Goal: Transaction & Acquisition: Purchase product/service

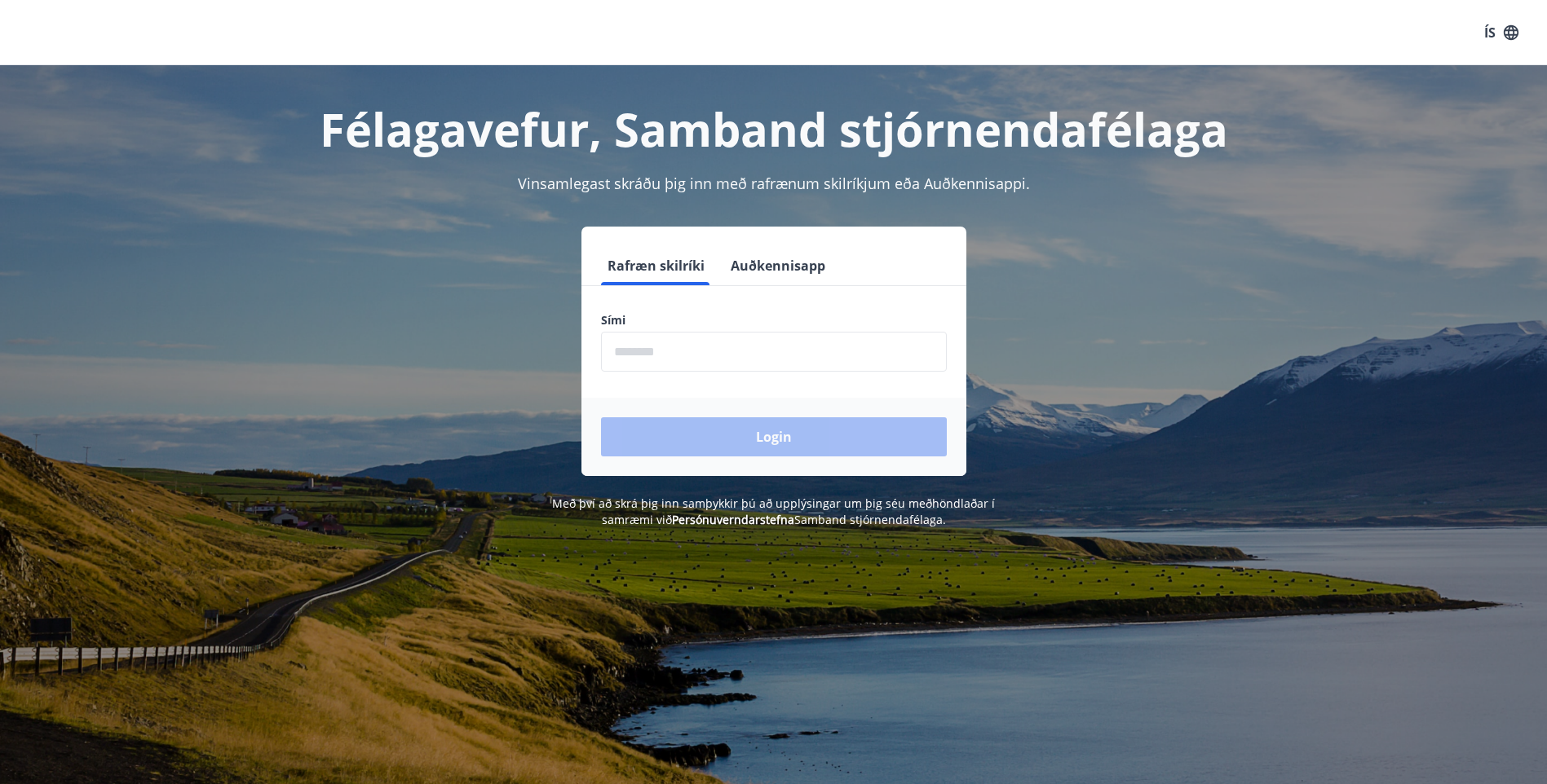
click at [624, 368] on input "phone" at bounding box center [774, 351] width 346 height 40
type input "********"
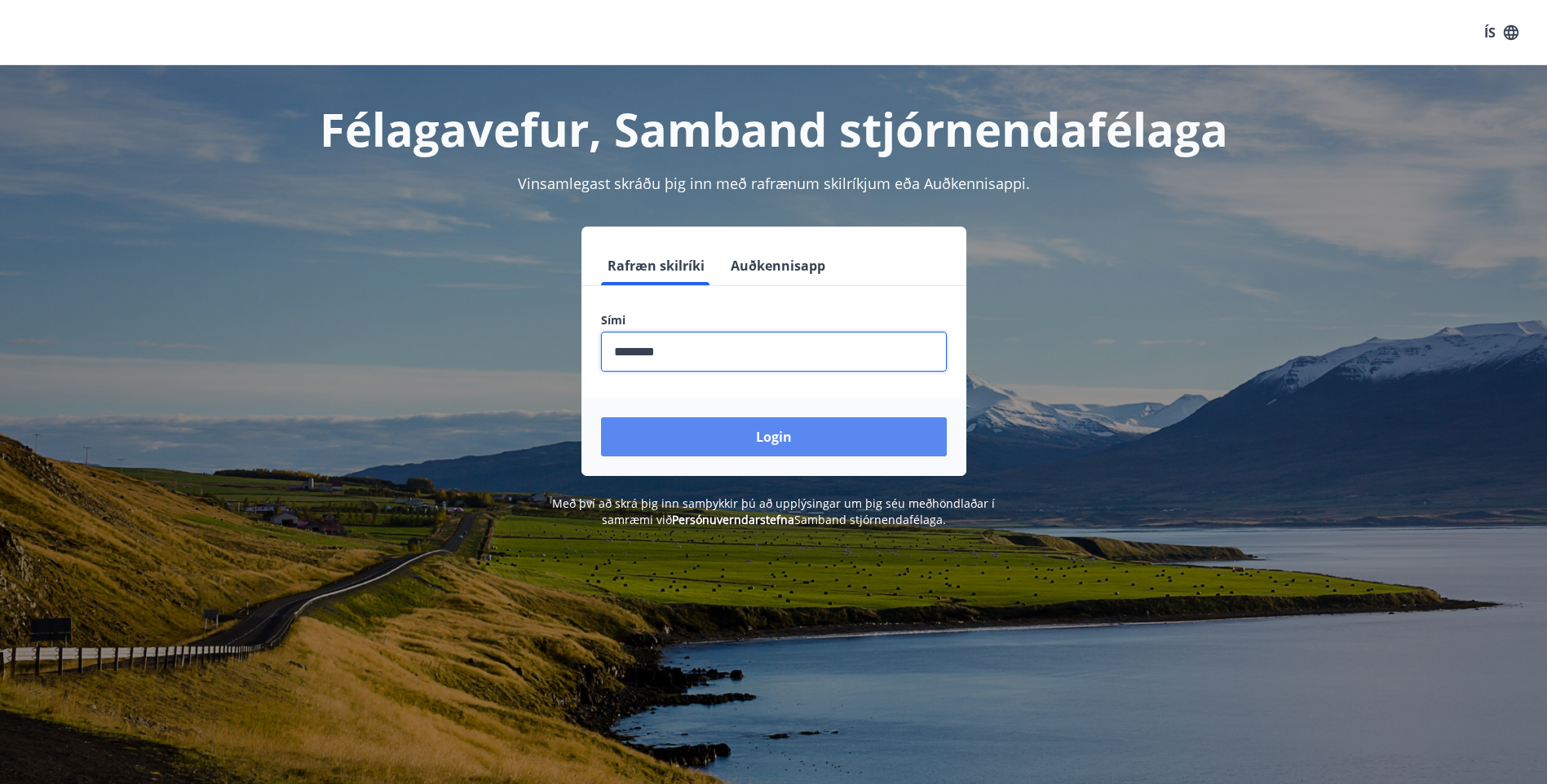
click at [772, 444] on button "Login" at bounding box center [774, 437] width 346 height 39
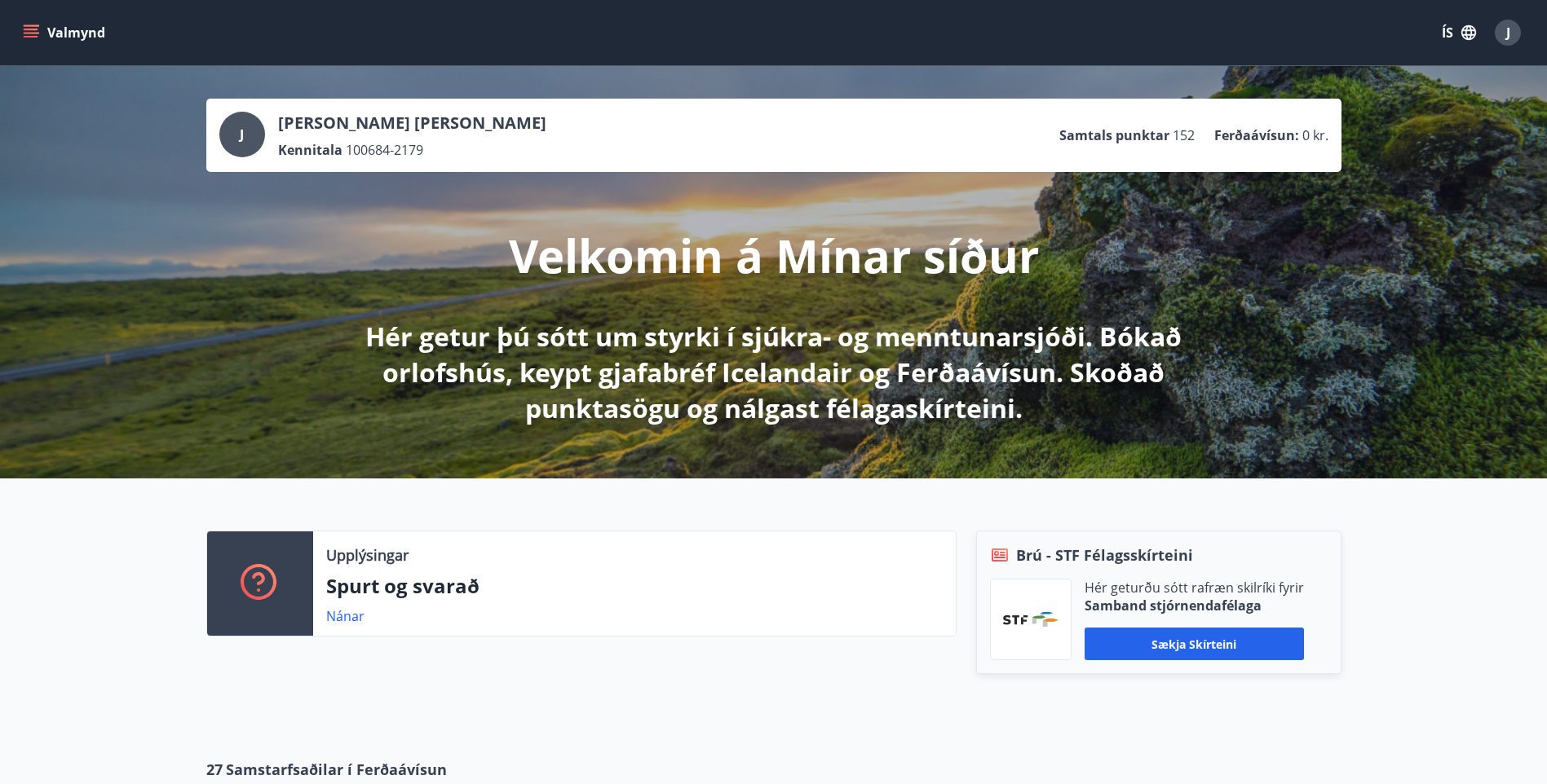
click at [33, 27] on icon "menu" at bounding box center [31, 32] width 16 height 16
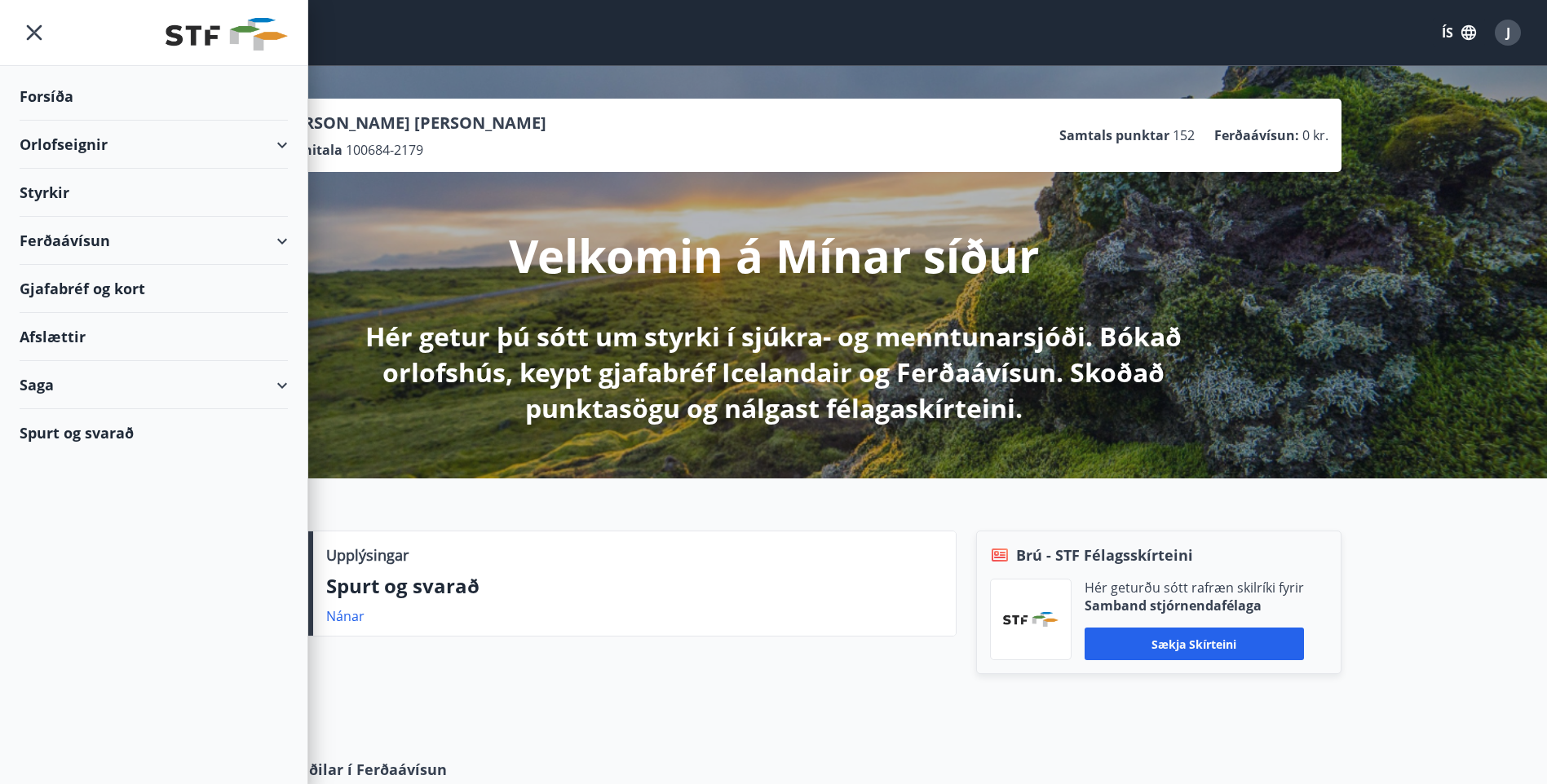
click at [232, 244] on div "Ferðaávísun" at bounding box center [153, 241] width 268 height 48
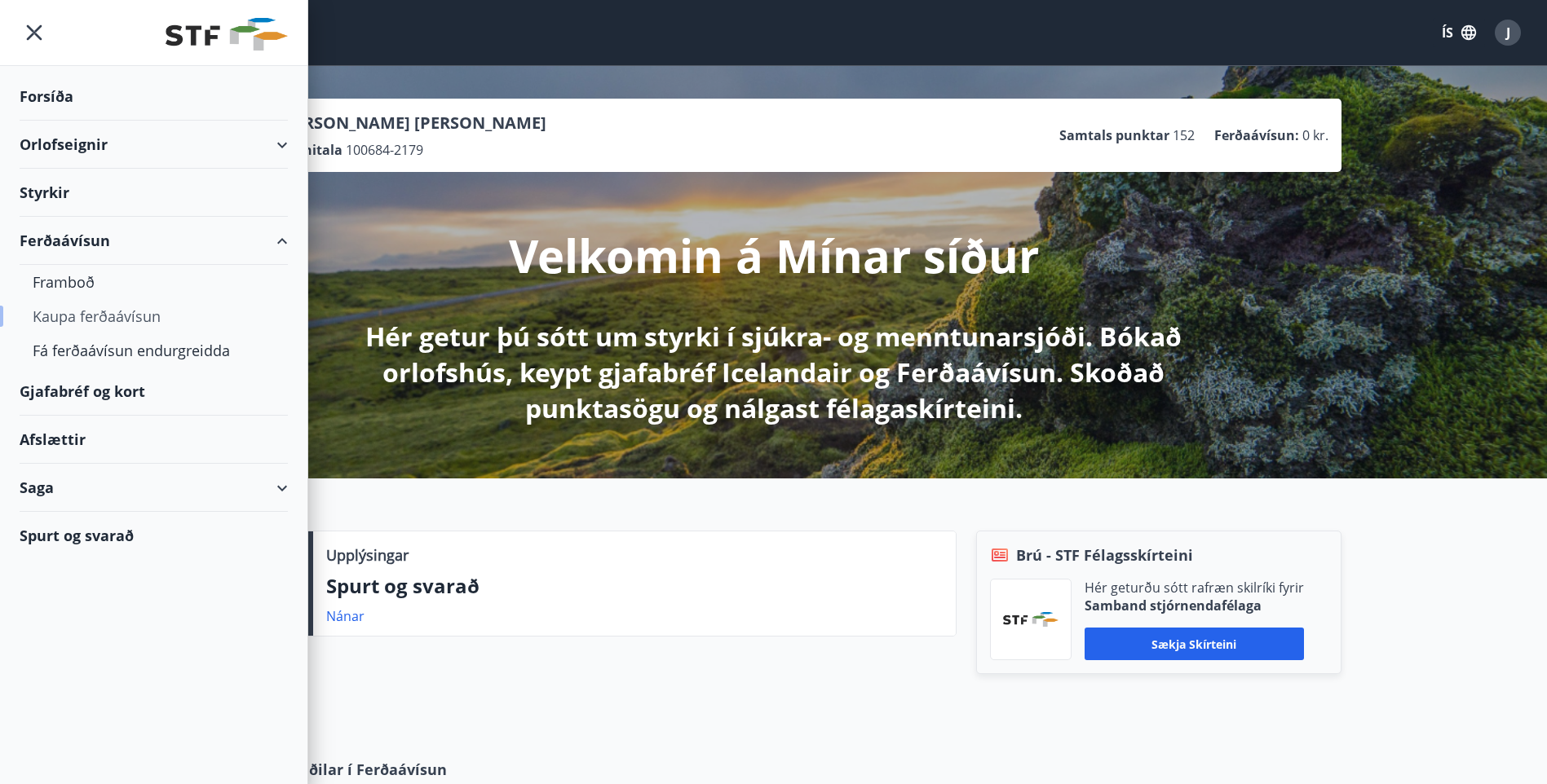
click at [114, 320] on div "Kaupa ferðaávísun" at bounding box center [153, 316] width 242 height 34
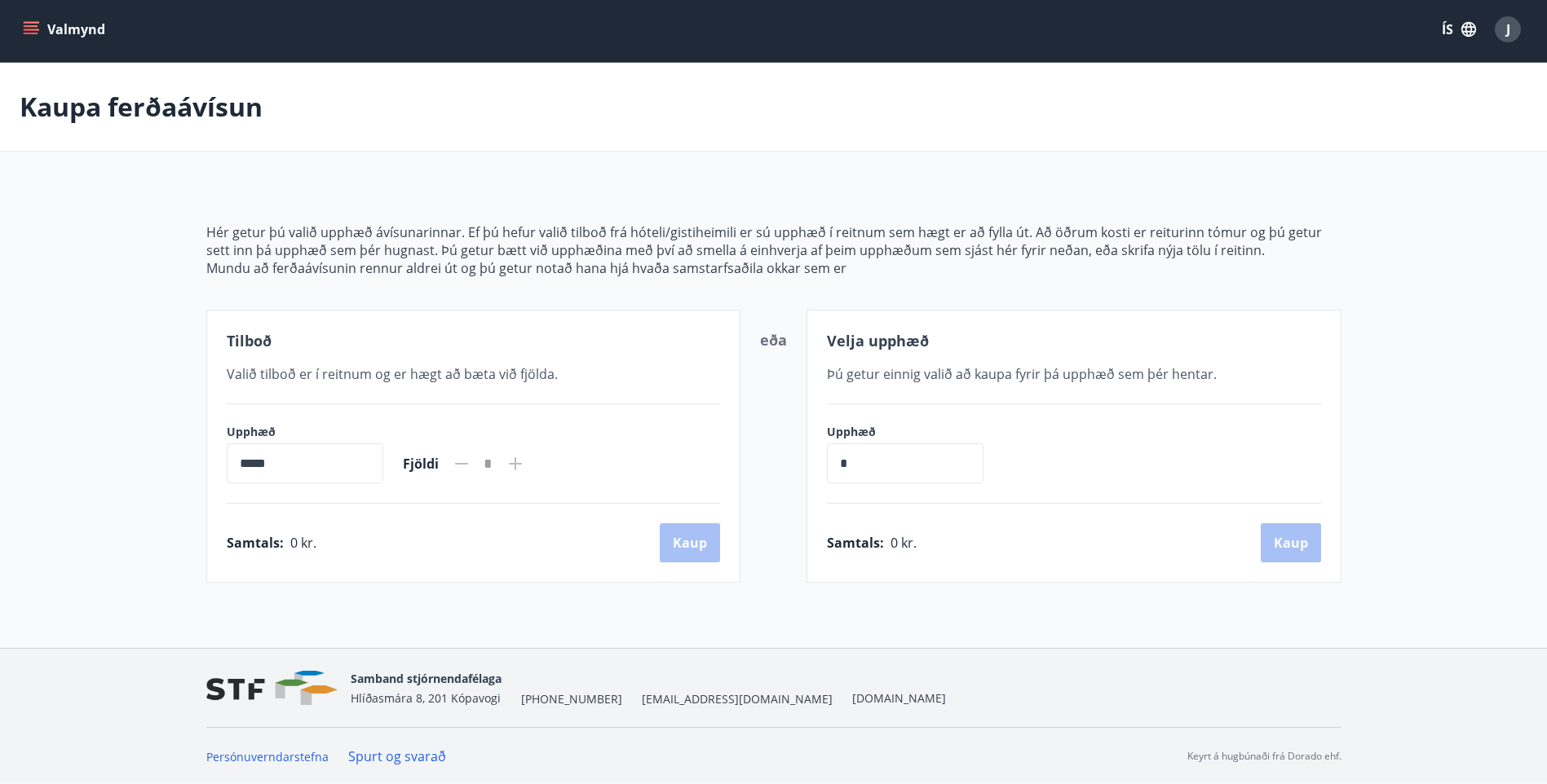
scroll to position [4, 0]
click at [522, 464] on icon at bounding box center [515, 463] width 13 height 13
click at [471, 465] on icon at bounding box center [461, 463] width 20 height 20
click at [863, 465] on input "*" at bounding box center [905, 463] width 157 height 40
type input "******"
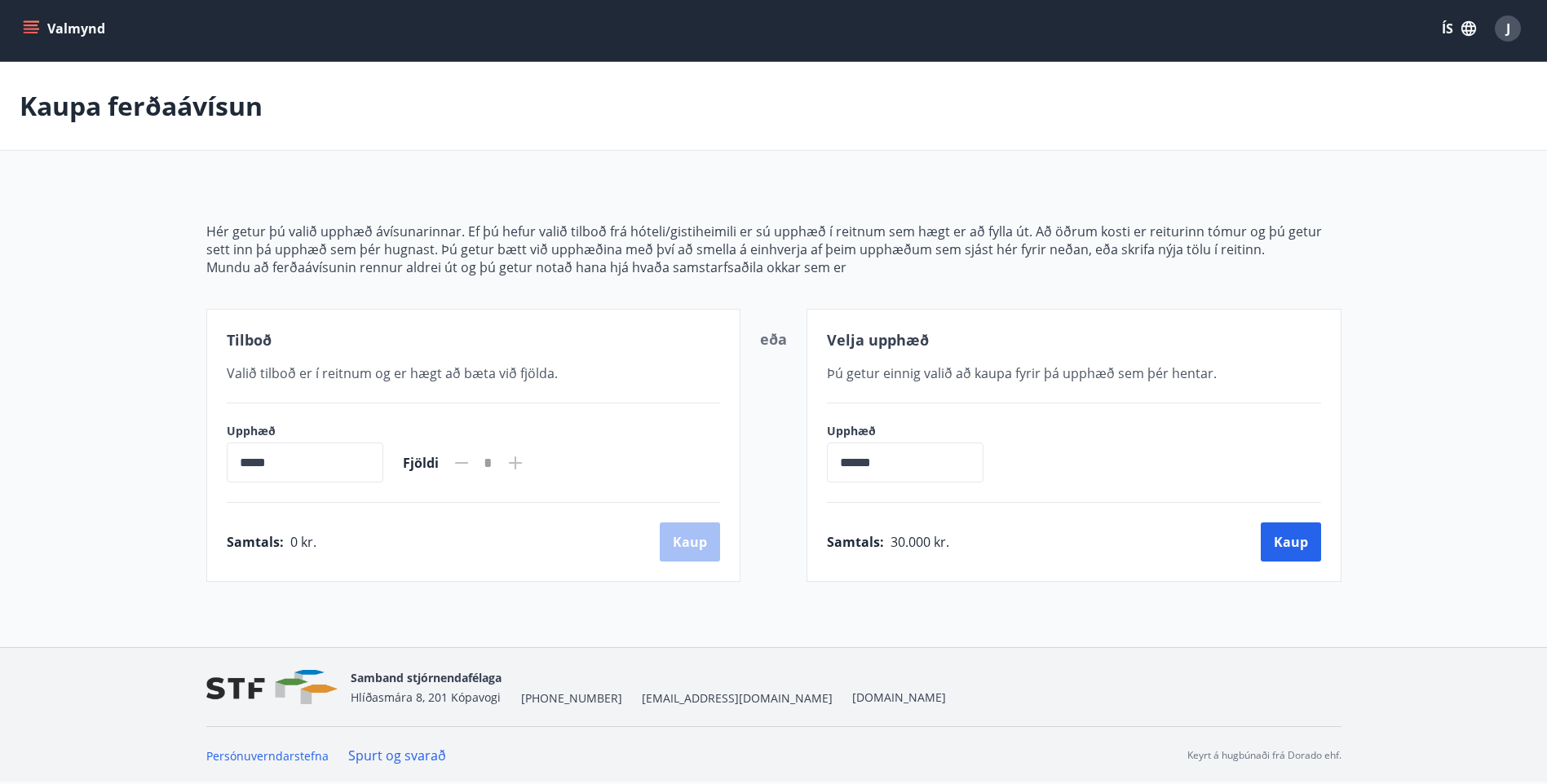
click at [36, 29] on icon "menu" at bounding box center [32, 29] width 18 height 2
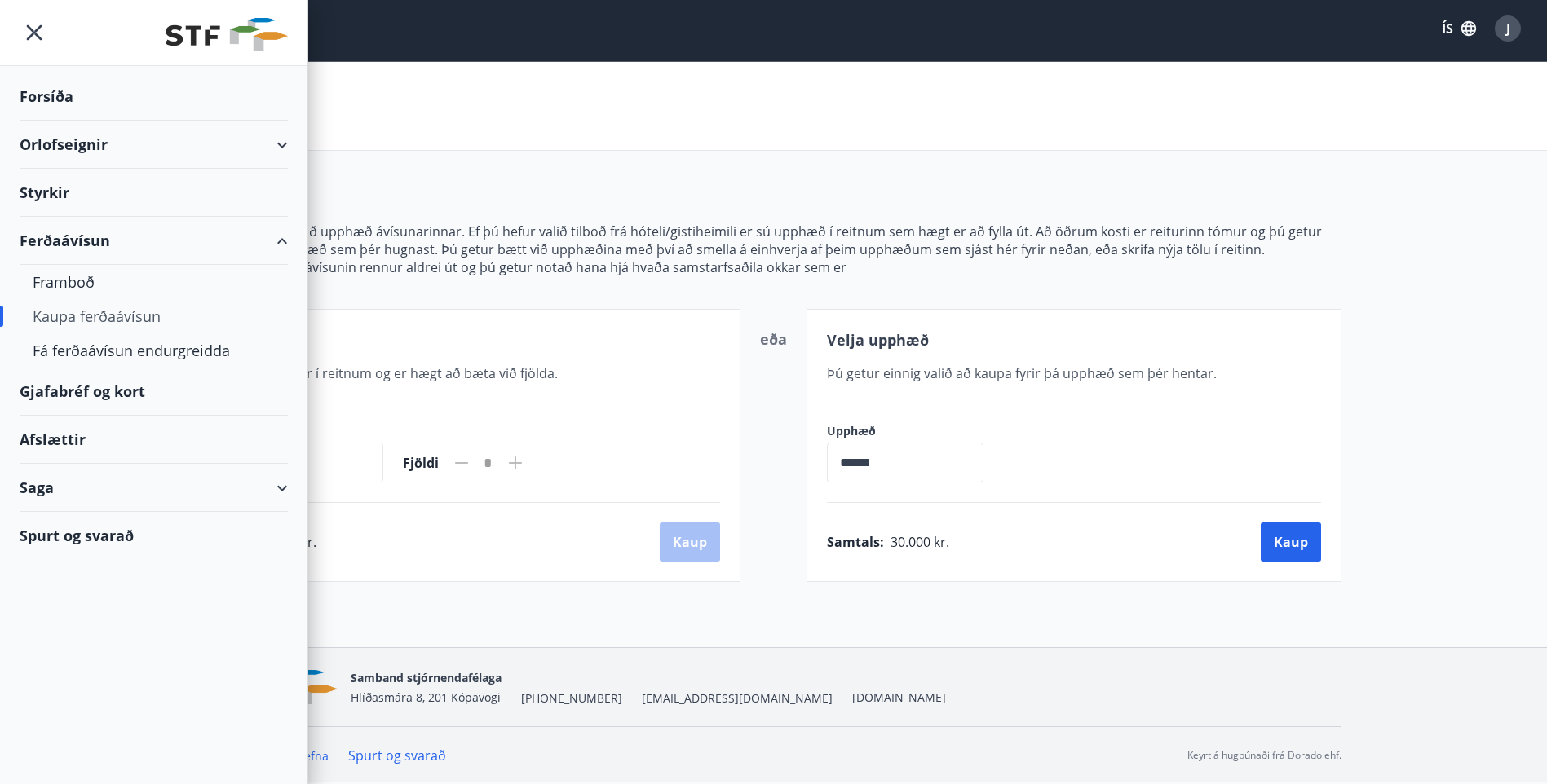
click at [52, 187] on div "Styrkir" at bounding box center [153, 193] width 268 height 48
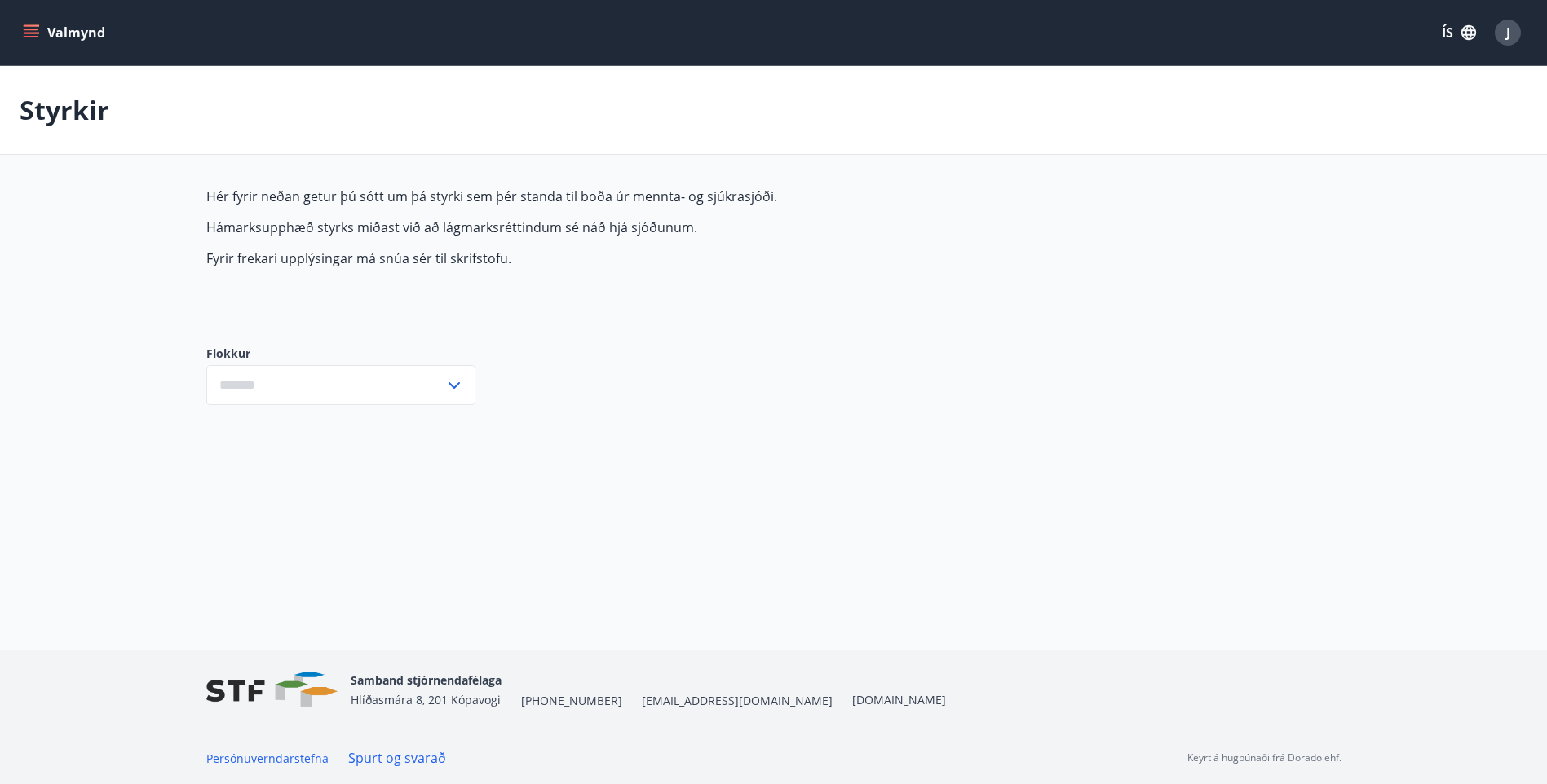
type input "***"
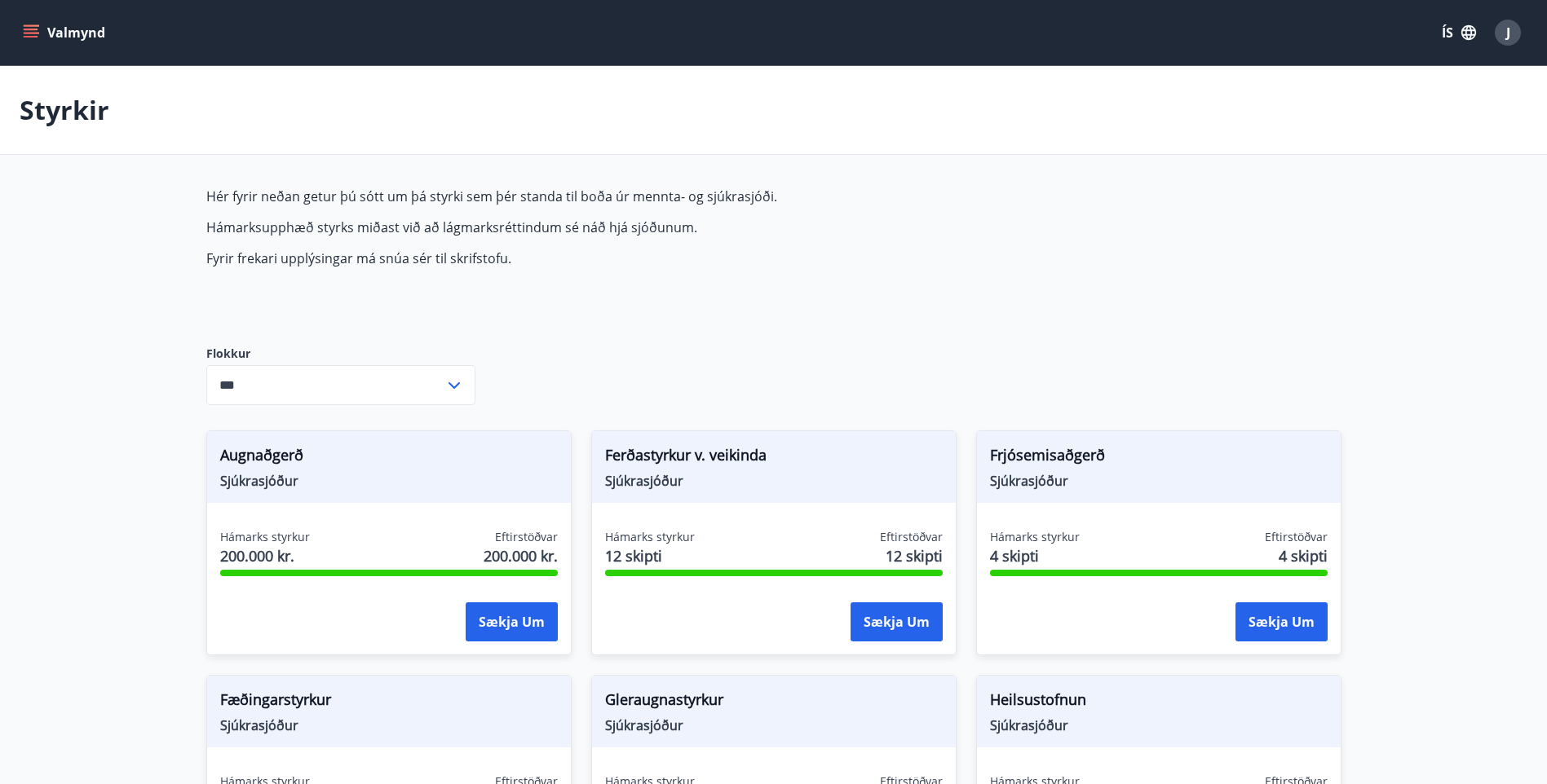
click at [27, 34] on icon "menu" at bounding box center [31, 32] width 16 height 16
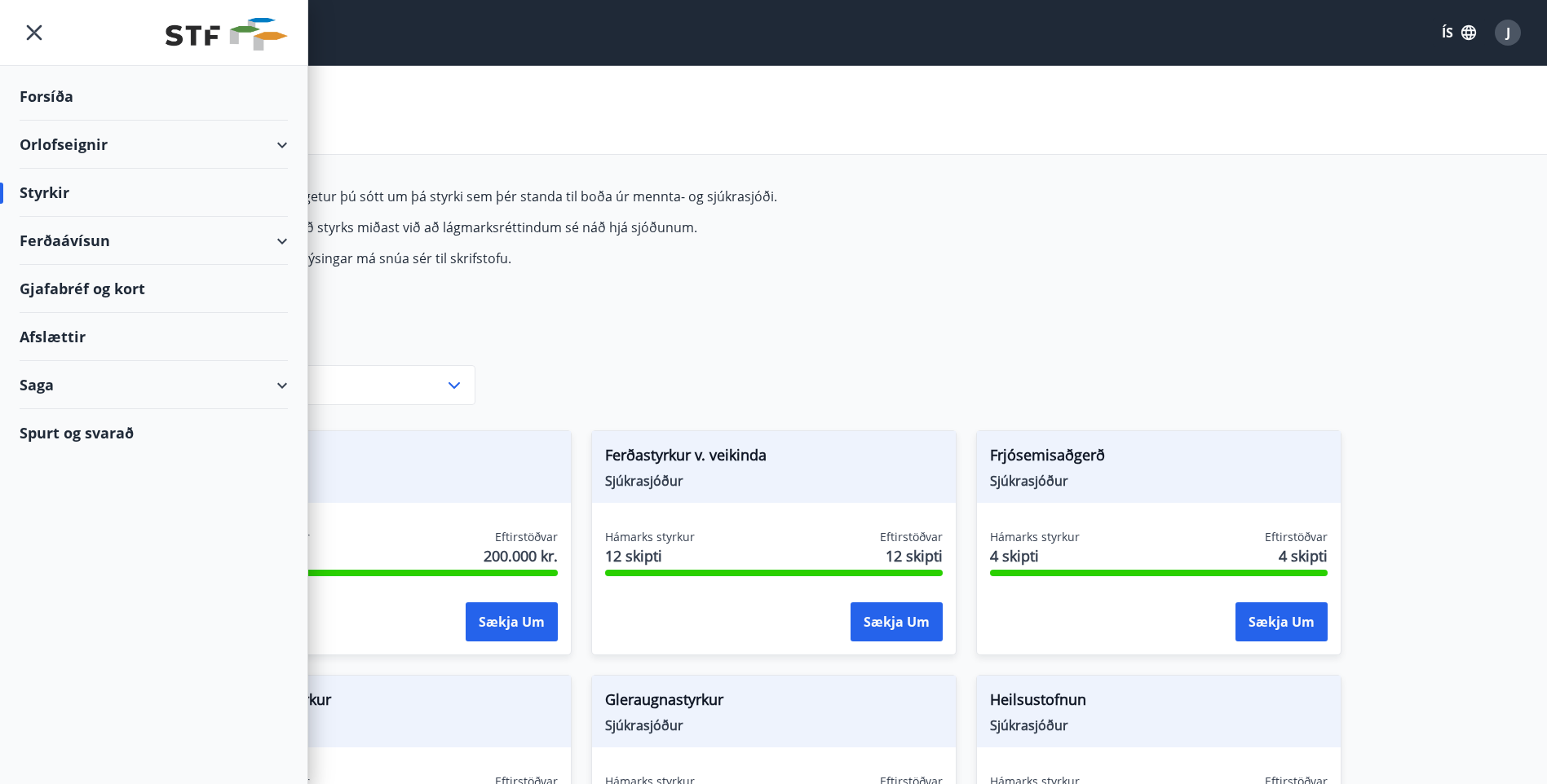
click at [282, 144] on div "Orlofseignir" at bounding box center [153, 145] width 268 height 48
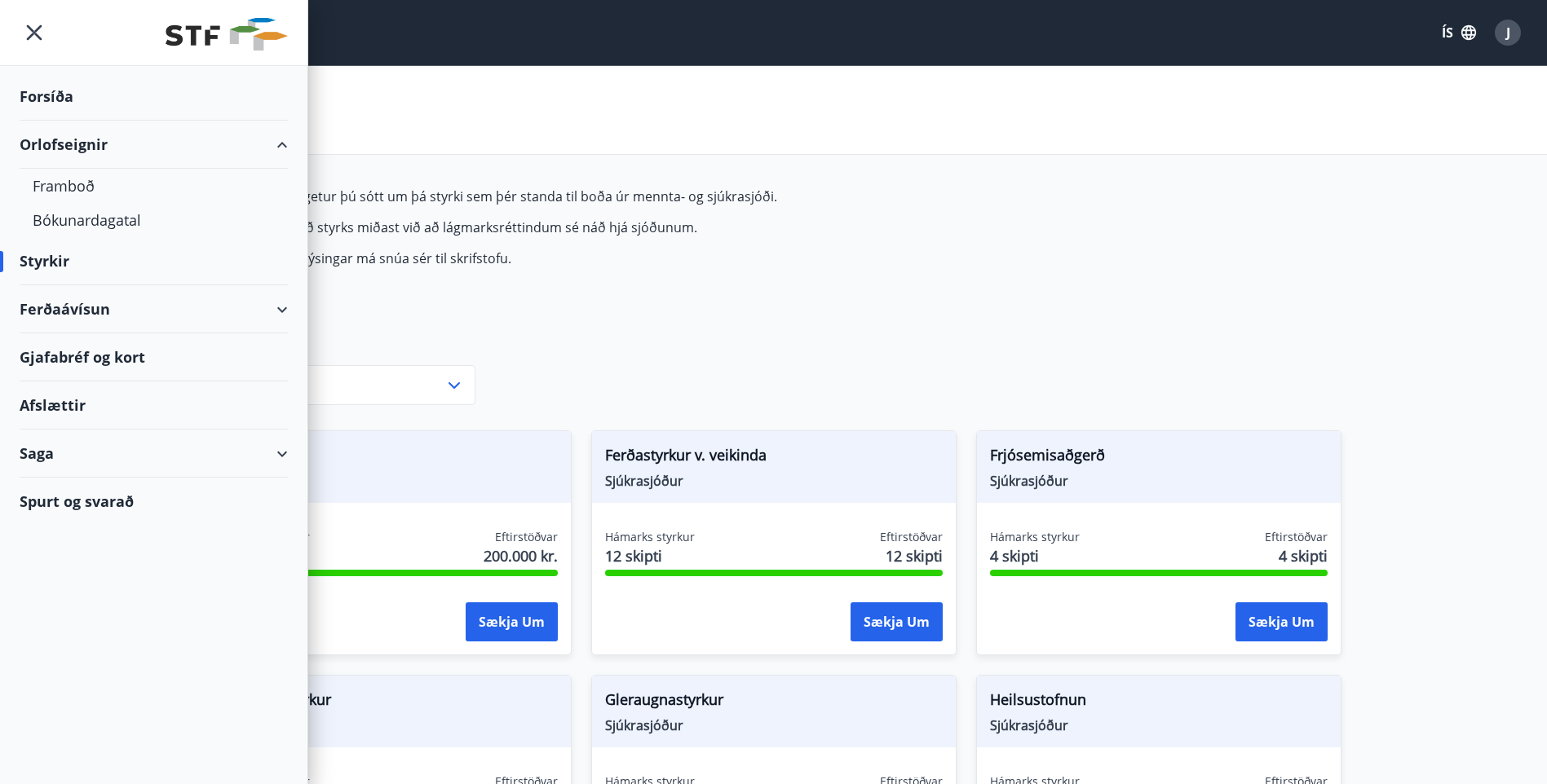
click at [135, 361] on div "Gjafabréf og kort" at bounding box center [153, 357] width 268 height 48
